Goal: Information Seeking & Learning: Check status

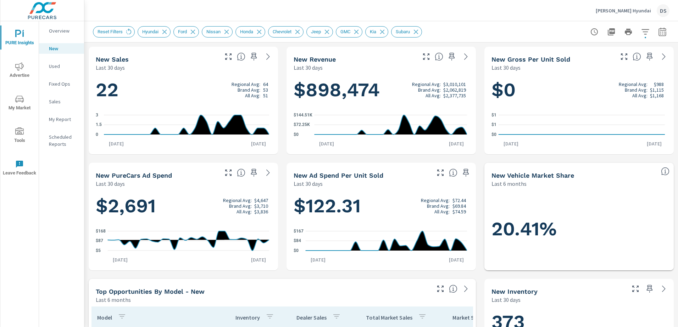
scroll to position [425, 0]
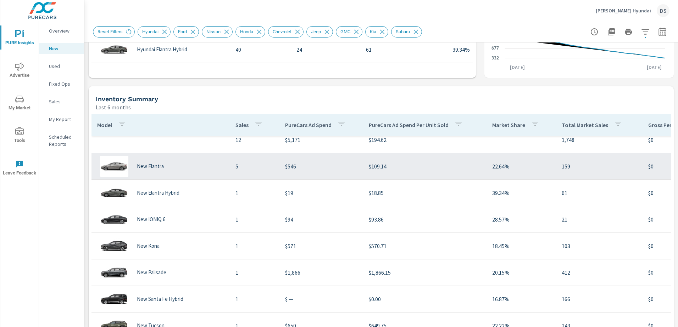
scroll to position [71, 0]
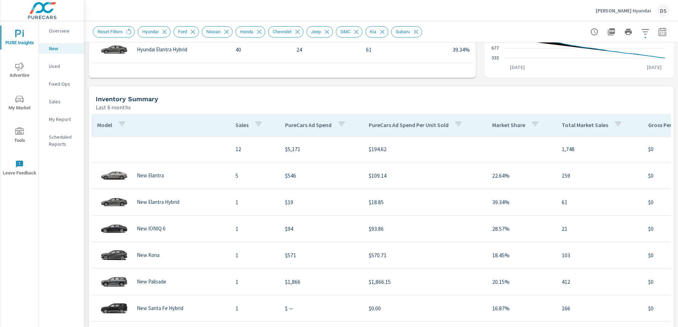
click at [23, 67] on icon "nav menu" at bounding box center [19, 66] width 9 height 8
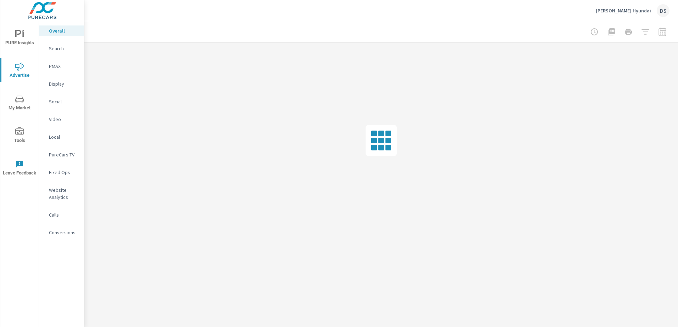
click at [63, 197] on p "Website Analytics" at bounding box center [63, 194] width 29 height 14
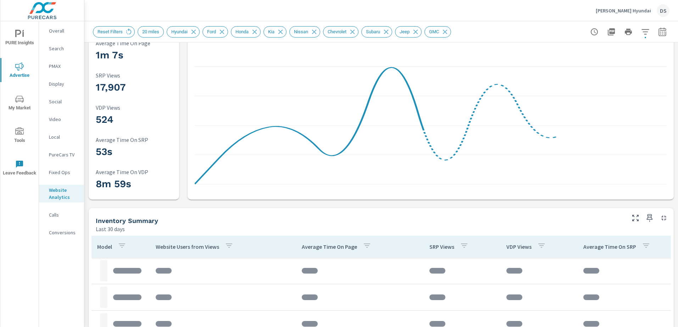
scroll to position [35, 0]
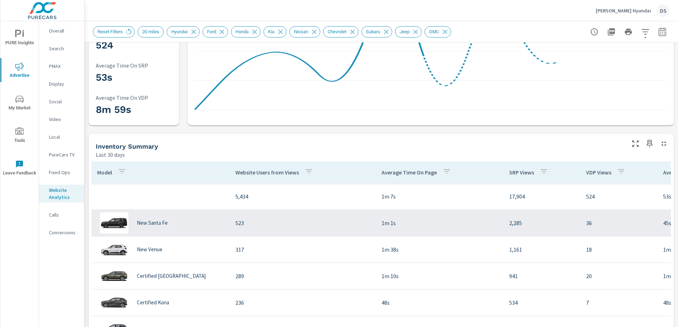
scroll to position [177, 0]
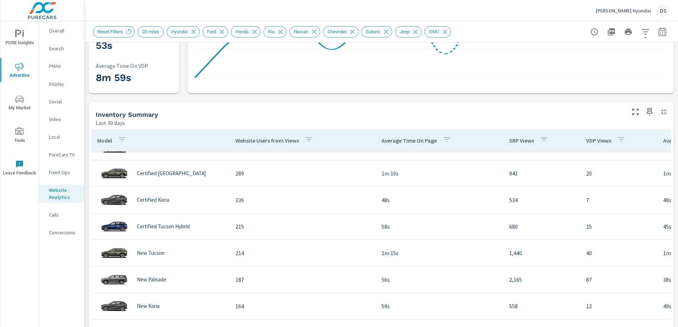
scroll to position [39, 0]
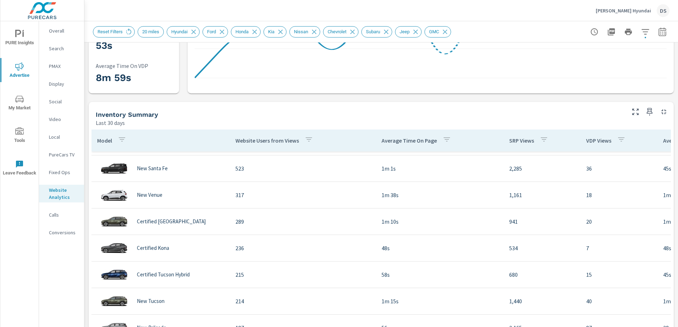
scroll to position [35, 0]
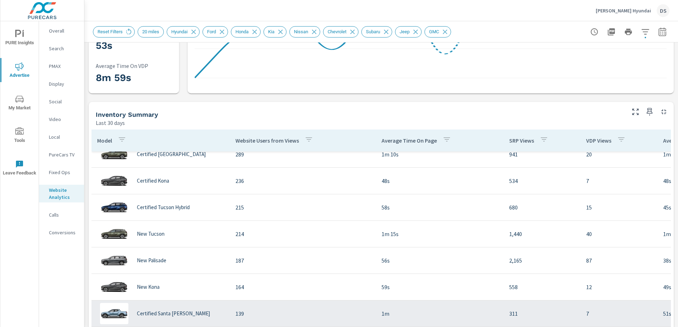
scroll to position [106, 0]
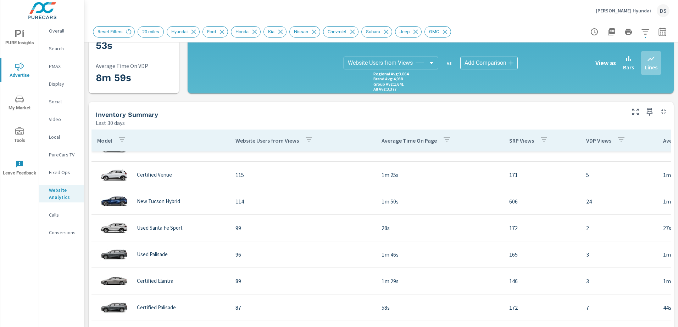
scroll to position [319, 0]
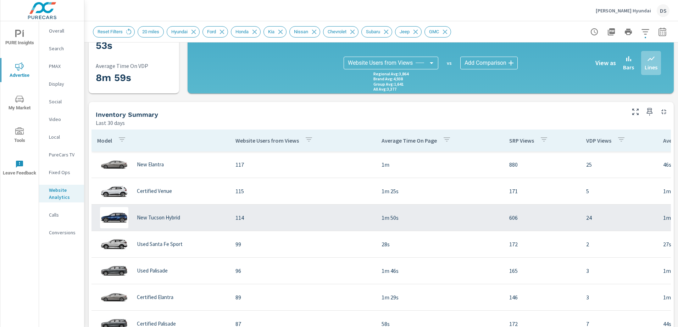
click at [242, 219] on p "114" at bounding box center [302, 218] width 135 height 9
